Goal: Use online tool/utility: Utilize a website feature to perform a specific function

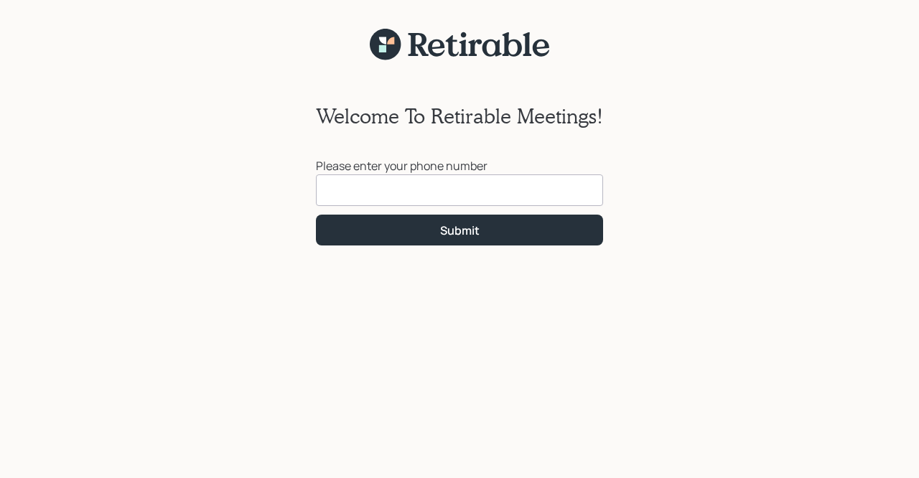
click at [366, 191] on input at bounding box center [459, 190] width 287 height 32
type input "[PHONE_NUMBER]"
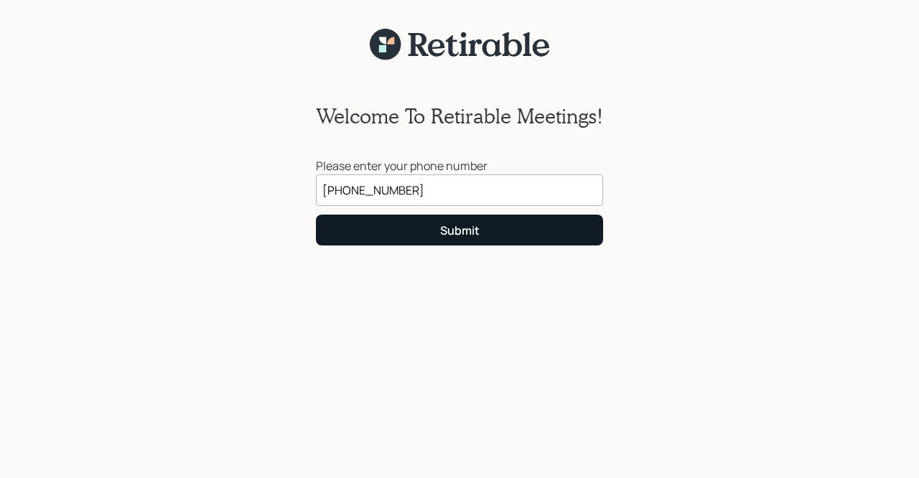
click at [480, 231] on button "Submit" at bounding box center [459, 230] width 287 height 31
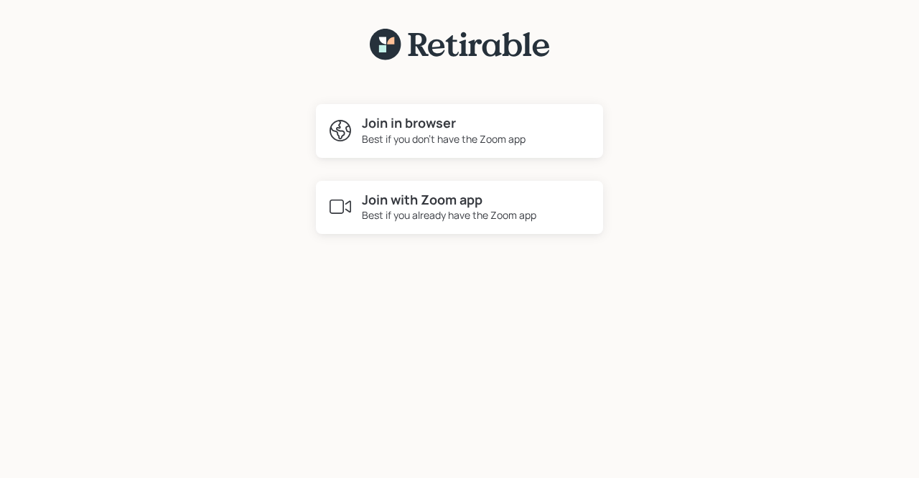
click at [428, 132] on div "Best if you don't have the Zoom app" at bounding box center [444, 138] width 164 height 15
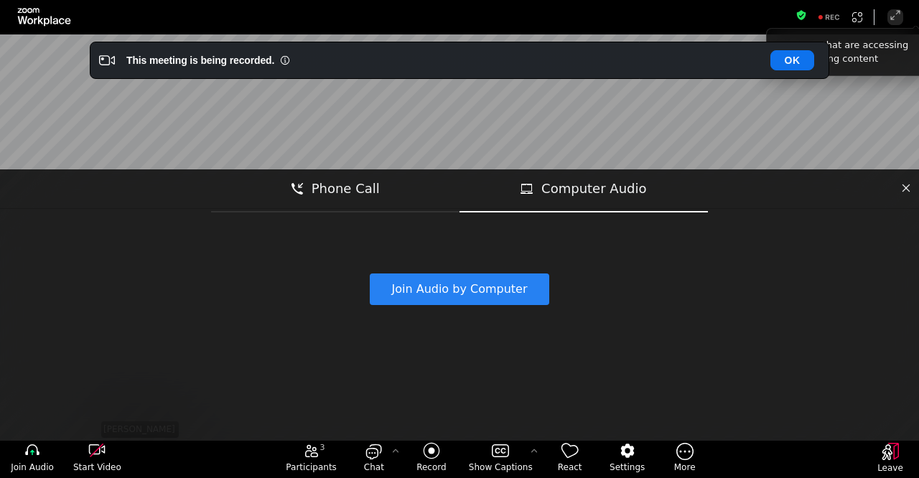
click at [481, 289] on button "Join Audio by Computer" at bounding box center [459, 289] width 179 height 32
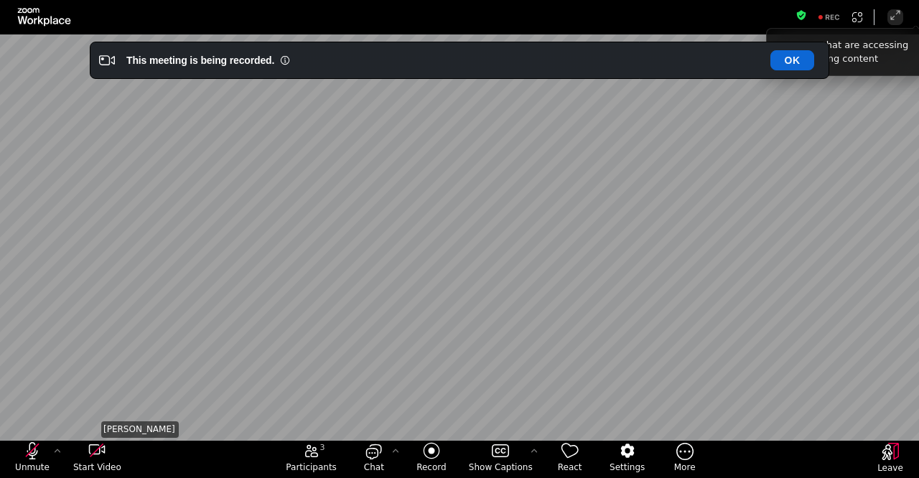
click at [793, 58] on button "OK" at bounding box center [792, 60] width 44 height 20
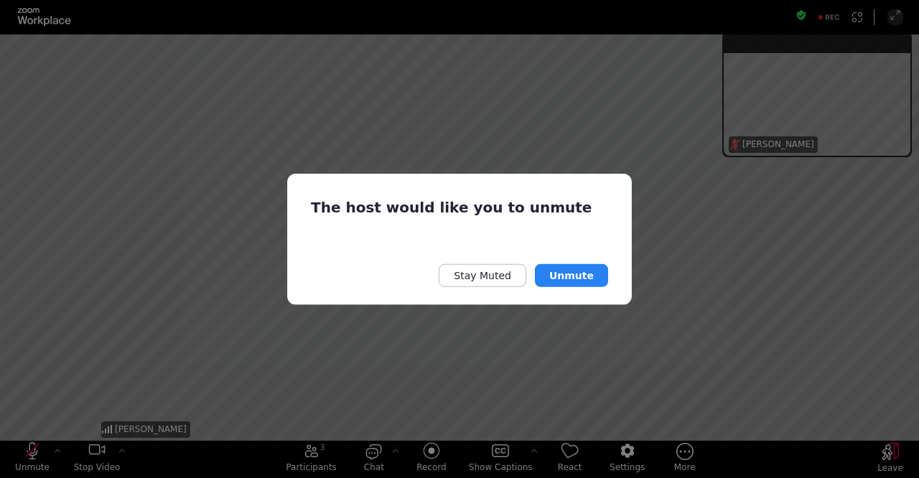
click at [586, 272] on button "Unmute" at bounding box center [571, 274] width 73 height 23
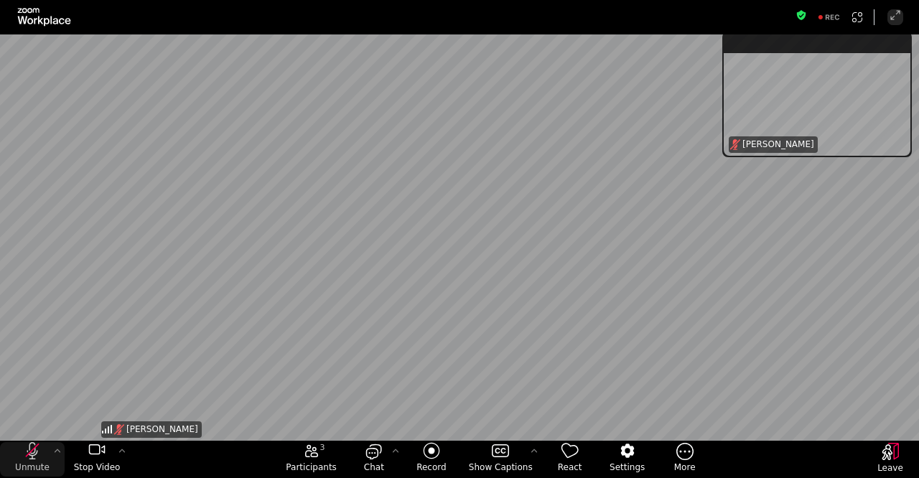
click at [31, 452] on icon "unmute my microphone" at bounding box center [32, 450] width 12 height 12
click at [685, 451] on icon "More meeting control" at bounding box center [684, 451] width 17 height 18
